Goal: Obtain resource: Download file/media

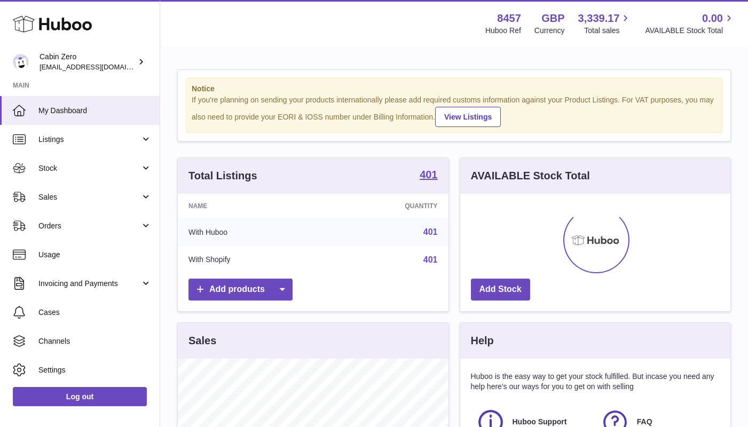
scroll to position [167, 270]
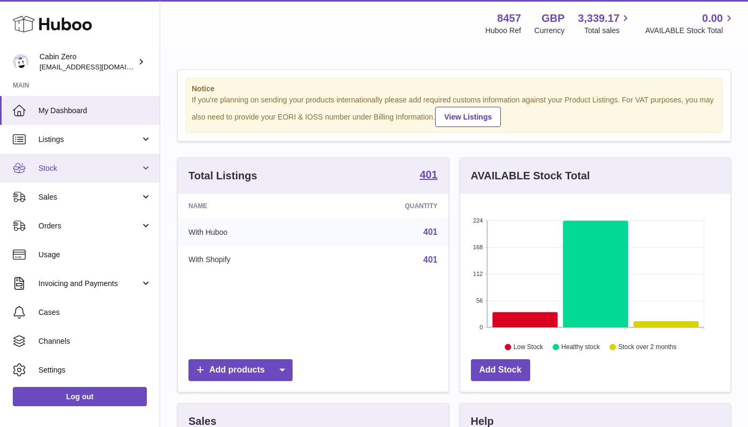
click at [136, 177] on link "Stock" at bounding box center [80, 168] width 160 height 29
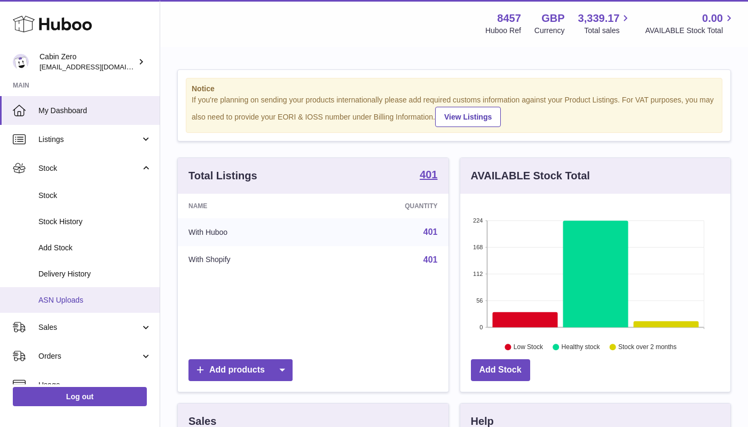
click at [107, 291] on link "ASN Uploads" at bounding box center [80, 300] width 160 height 26
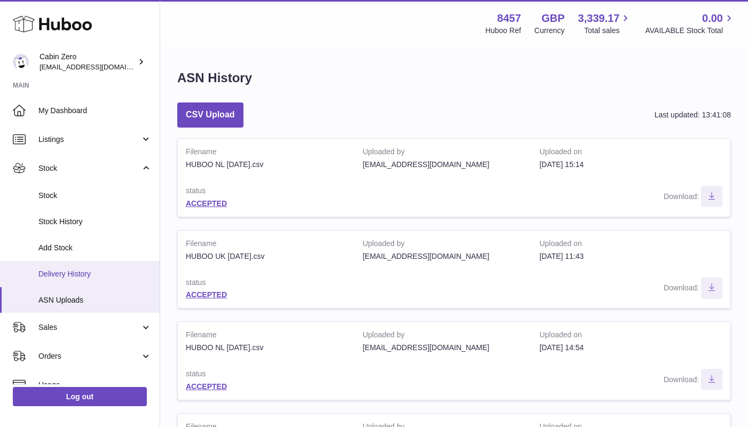
click at [105, 273] on span "Delivery History" at bounding box center [94, 274] width 113 height 10
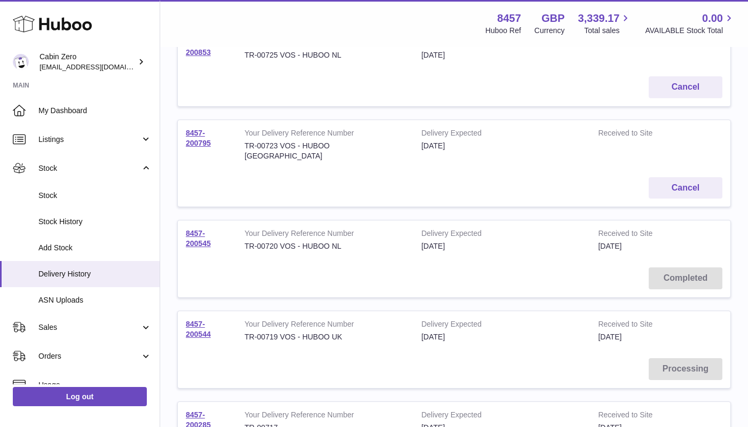
scroll to position [188, 0]
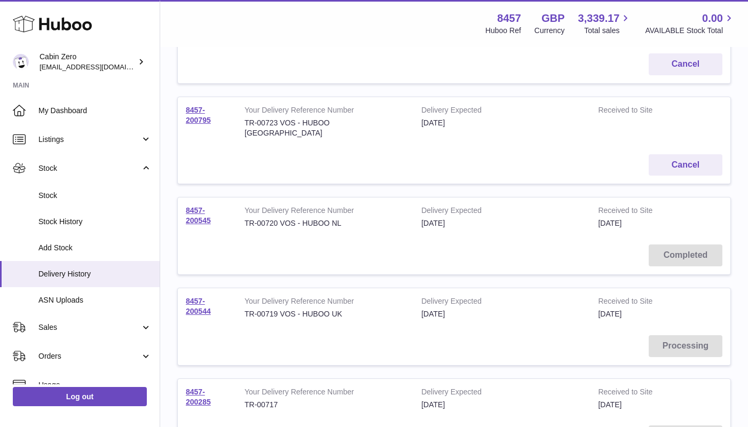
click at [201, 291] on td "8457-200544" at bounding box center [207, 307] width 59 height 39
click at [200, 297] on link "8457-200544" at bounding box center [198, 306] width 25 height 19
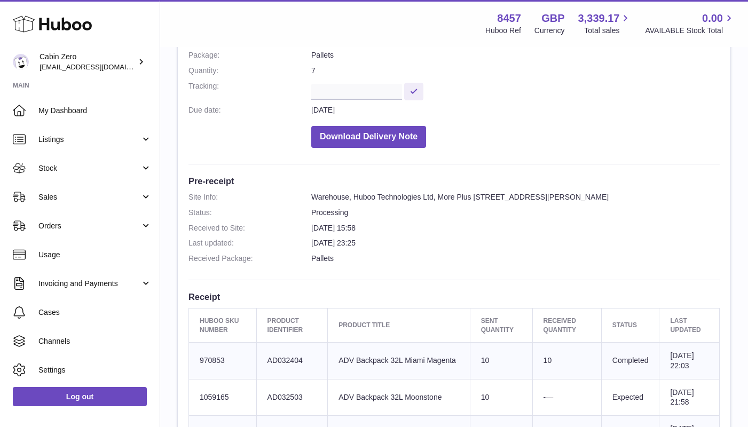
scroll to position [103, 0]
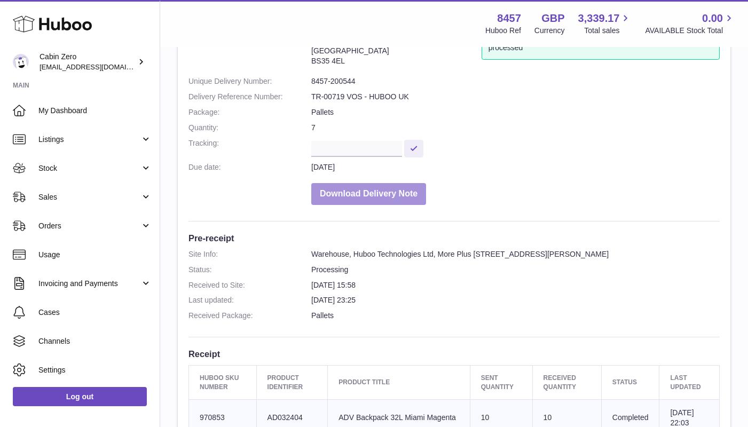
click at [395, 196] on button "Download Delivery Note" at bounding box center [368, 194] width 115 height 22
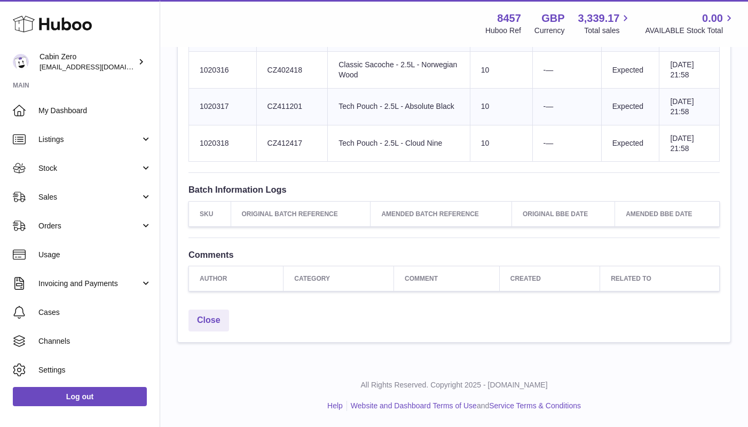
scroll to position [4279, 0]
drag, startPoint x: 196, startPoint y: 151, endPoint x: 643, endPoint y: 228, distance: 453.5
copy div "Lorem IPS Dolors Ametcon Adipiscing Elitsed doeiu Temp Incididu Utlabore Etdolo…"
